Goal: Find specific page/section

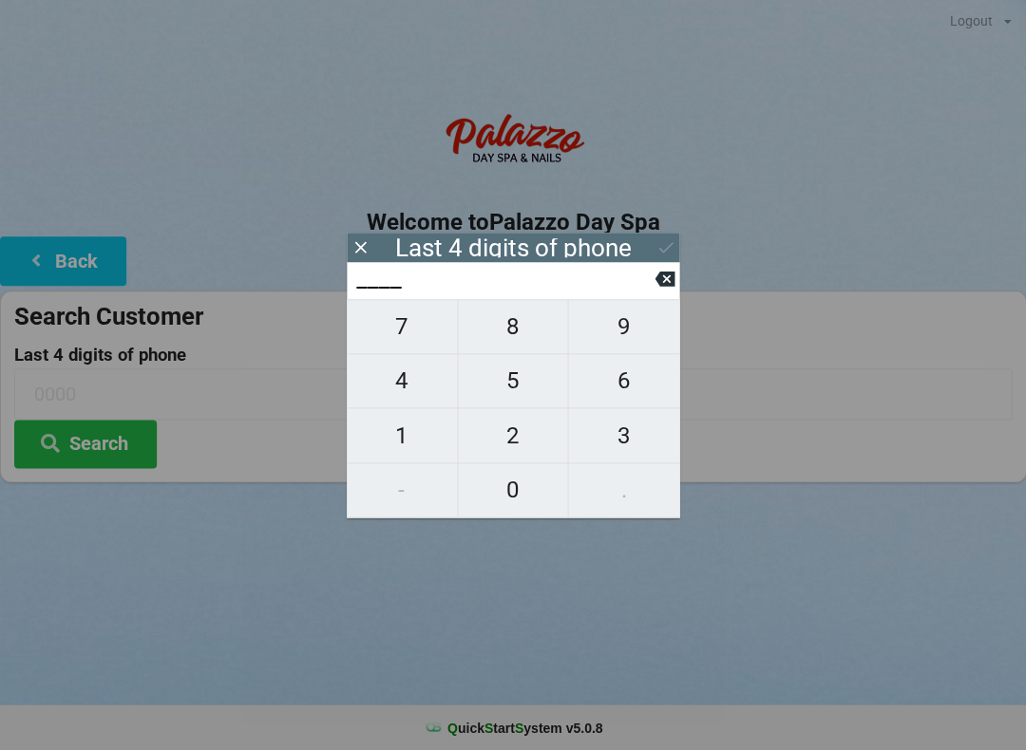
click at [419, 443] on span "1" at bounding box center [402, 436] width 110 height 40
type input "1___"
click at [515, 499] on span "0" at bounding box center [513, 490] width 110 height 40
type input "10__"
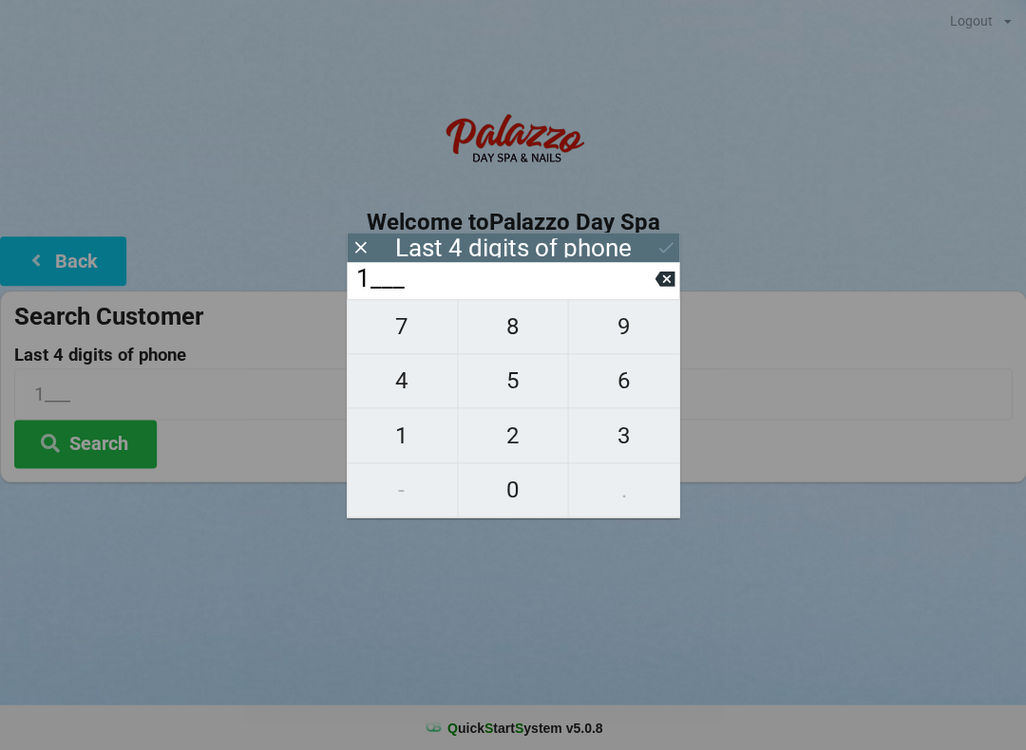
type input "10__"
click at [411, 390] on span "4" at bounding box center [402, 381] width 110 height 40
type input "104_"
click at [511, 342] on span "8" at bounding box center [513, 327] width 110 height 40
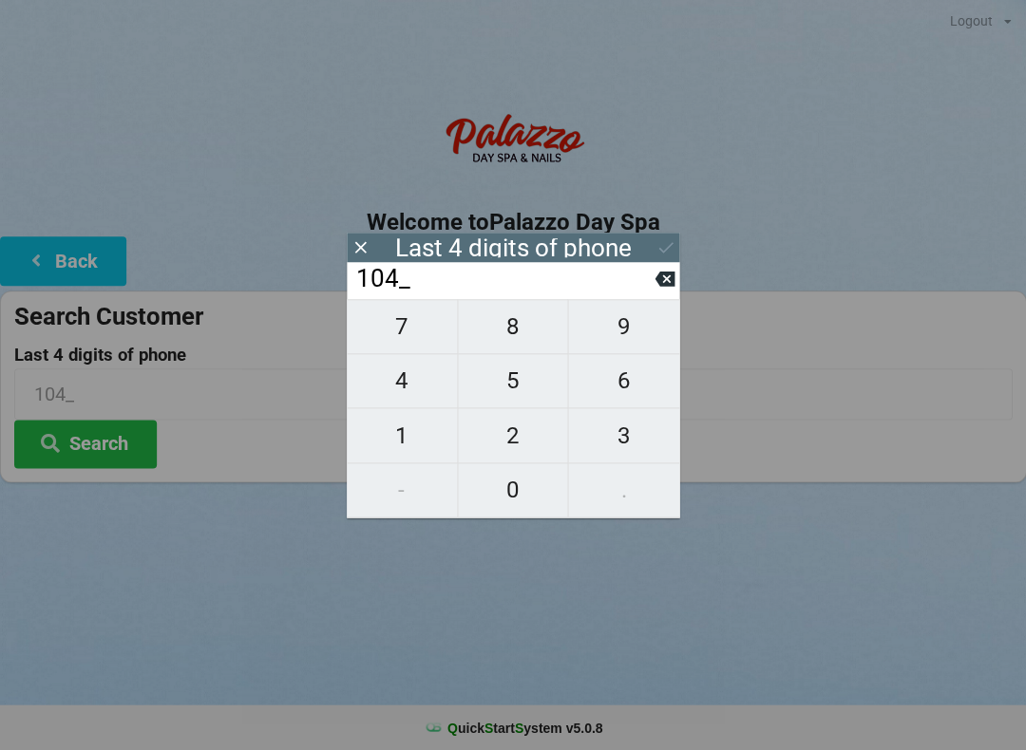
type input "1048"
click at [145, 455] on button "Search" at bounding box center [85, 444] width 142 height 48
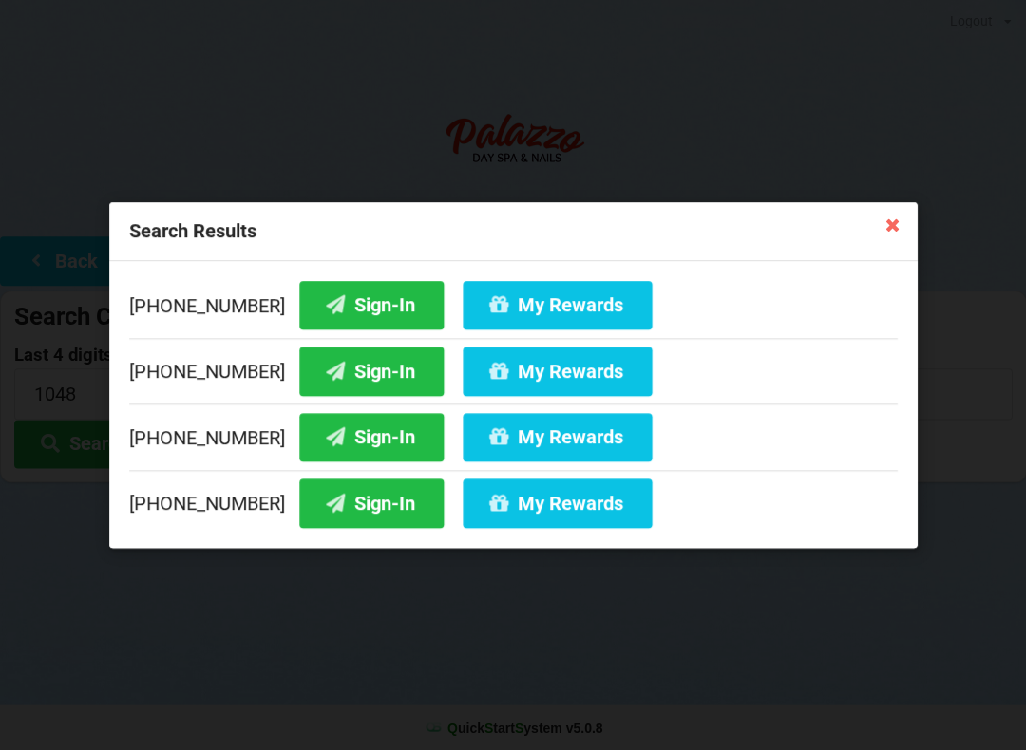
click at [359, 504] on button "Sign-In" at bounding box center [371, 503] width 144 height 48
